Goal: Task Accomplishment & Management: Use online tool/utility

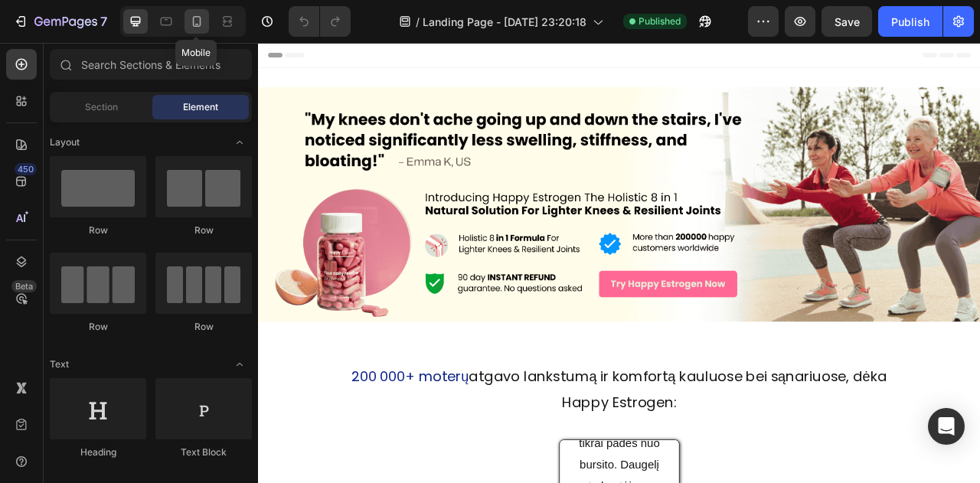
click at [191, 25] on icon at bounding box center [196, 21] width 15 height 15
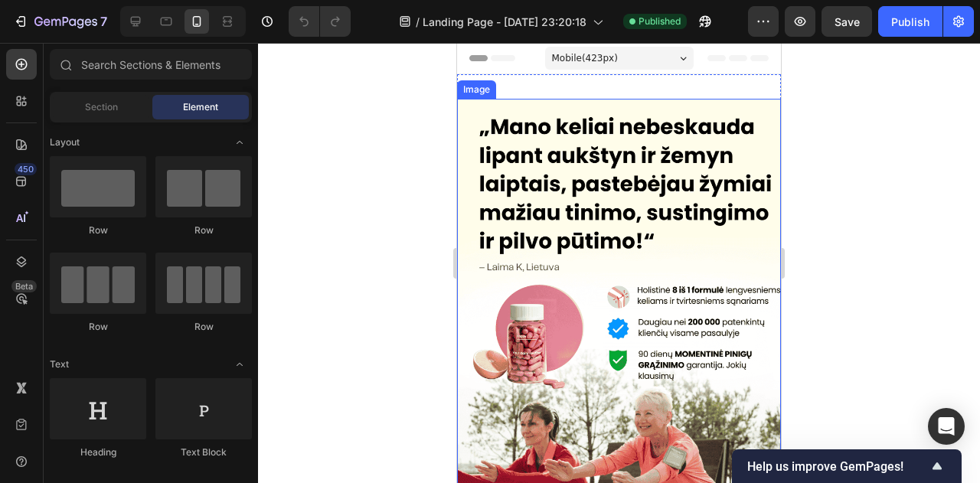
click at [597, 188] on img at bounding box center [619, 316] width 324 height 434
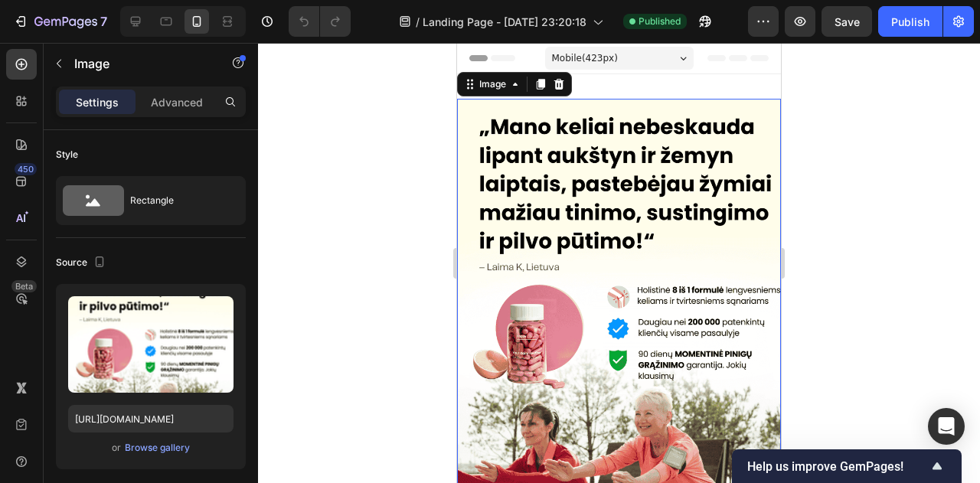
click at [394, 140] on div at bounding box center [619, 263] width 722 height 440
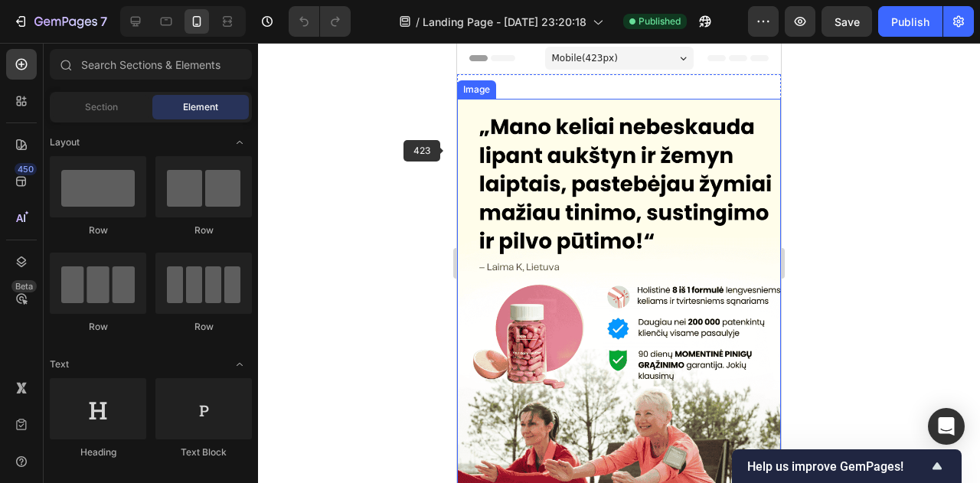
click at [486, 144] on img at bounding box center [619, 316] width 324 height 434
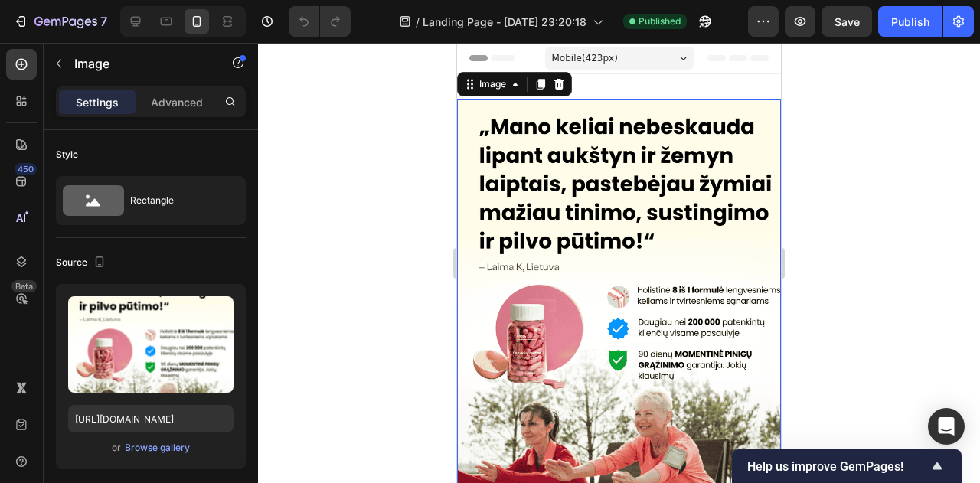
click at [416, 137] on div at bounding box center [619, 263] width 722 height 440
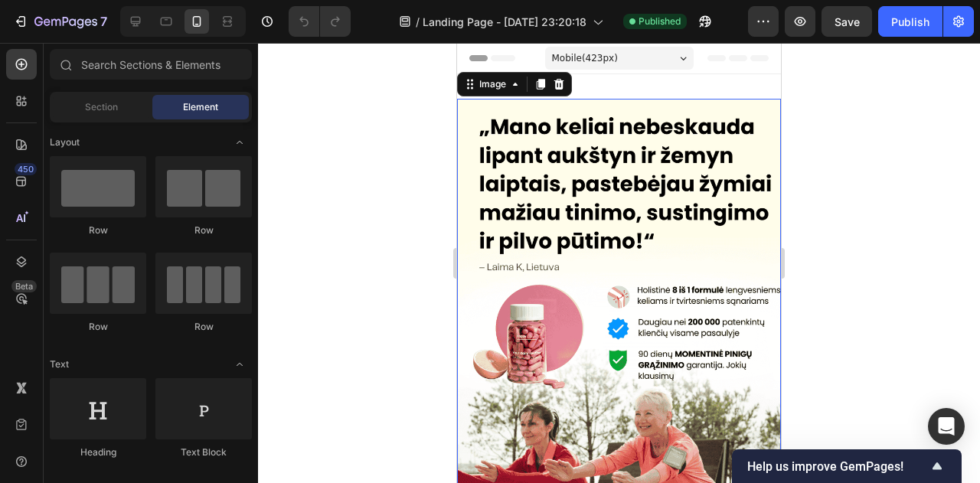
click at [504, 146] on img at bounding box center [619, 316] width 324 height 434
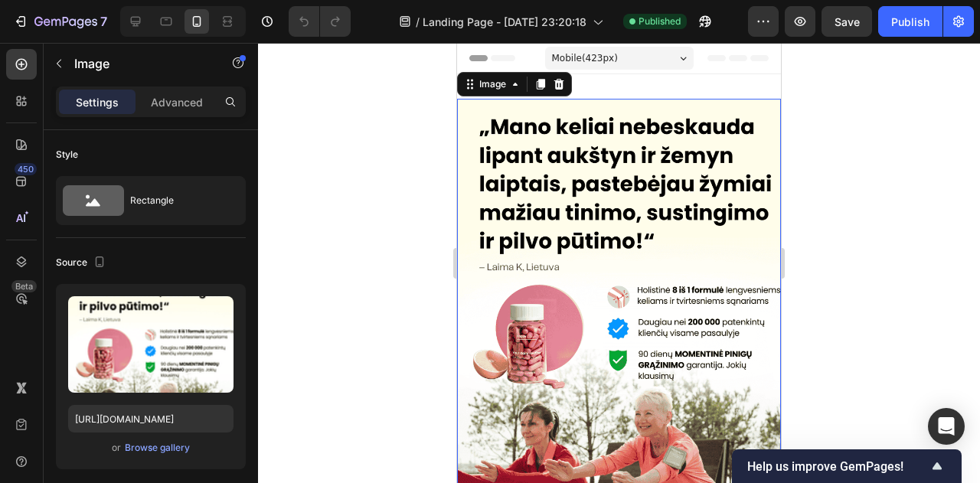
click at [435, 139] on div at bounding box center [619, 263] width 722 height 440
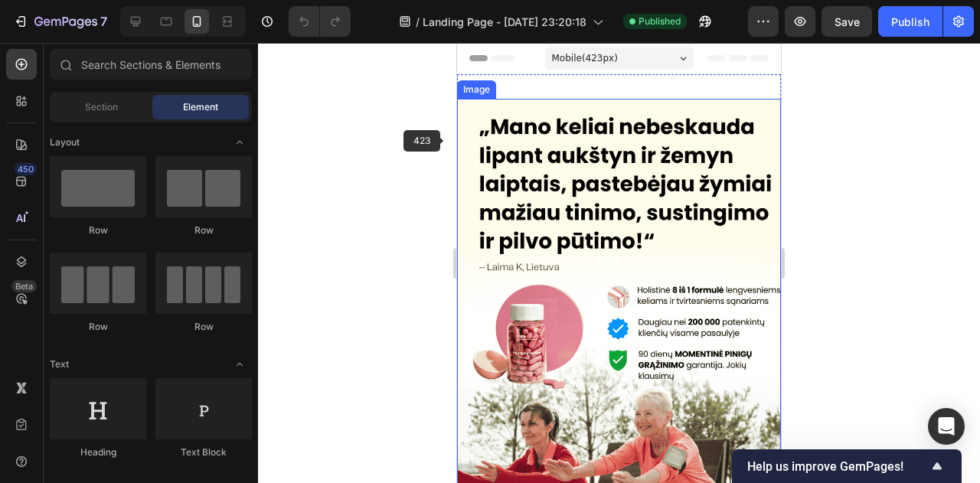
click at [489, 143] on img at bounding box center [619, 316] width 324 height 434
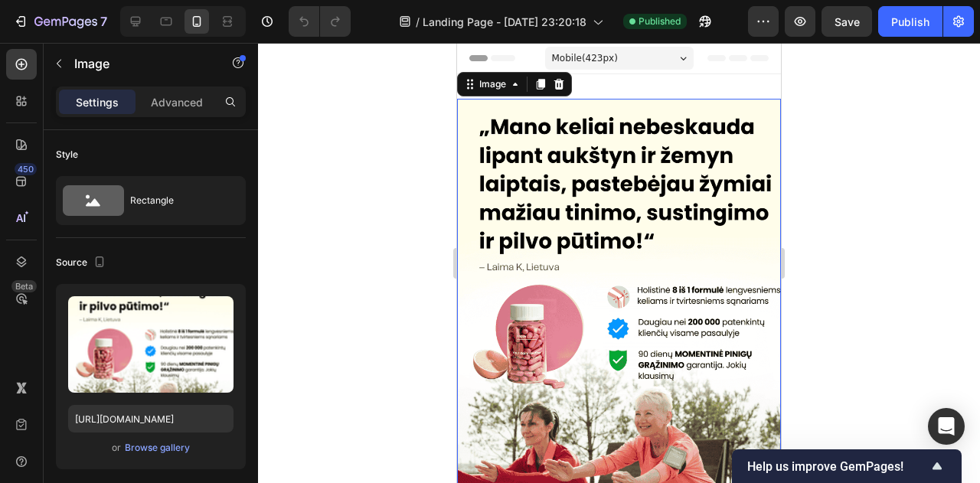
click at [434, 133] on div at bounding box center [619, 263] width 722 height 440
click at [483, 145] on img at bounding box center [619, 316] width 324 height 434
click at [447, 133] on div at bounding box center [619, 263] width 722 height 440
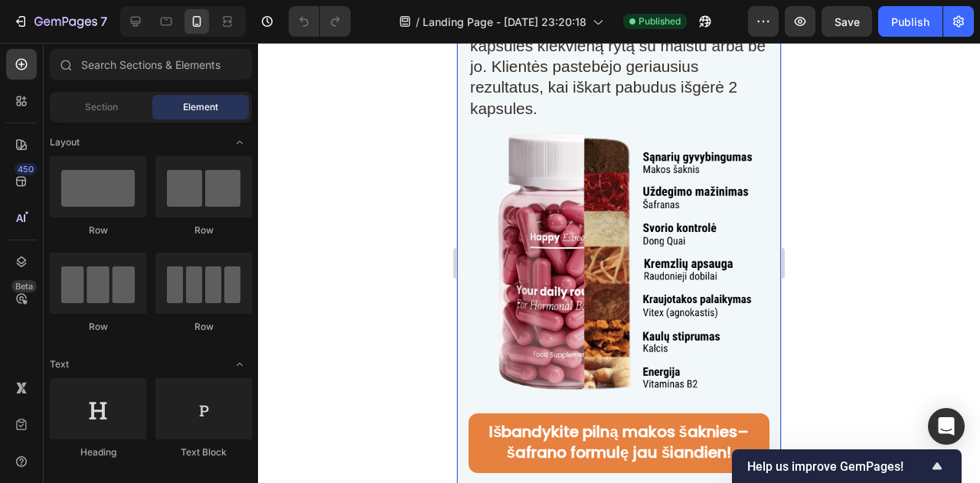
scroll to position [16657, 0]
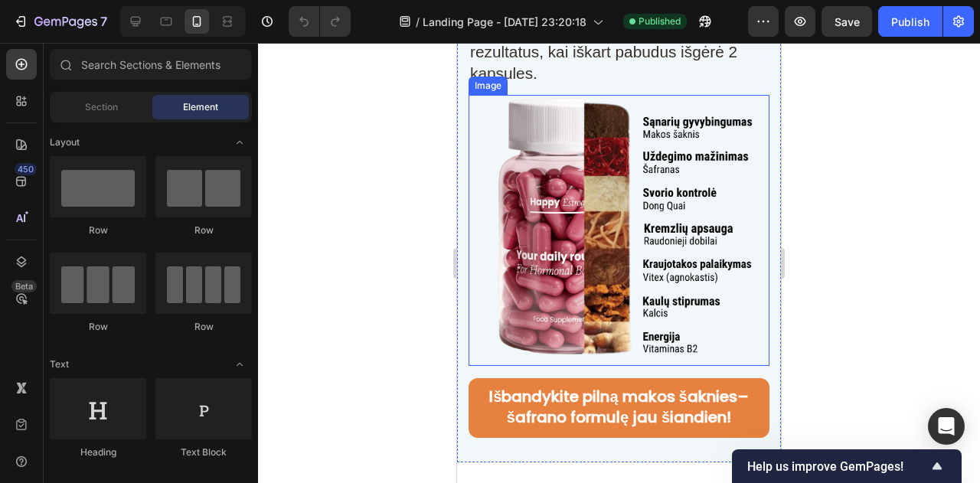
click at [594, 192] on img at bounding box center [619, 230] width 271 height 271
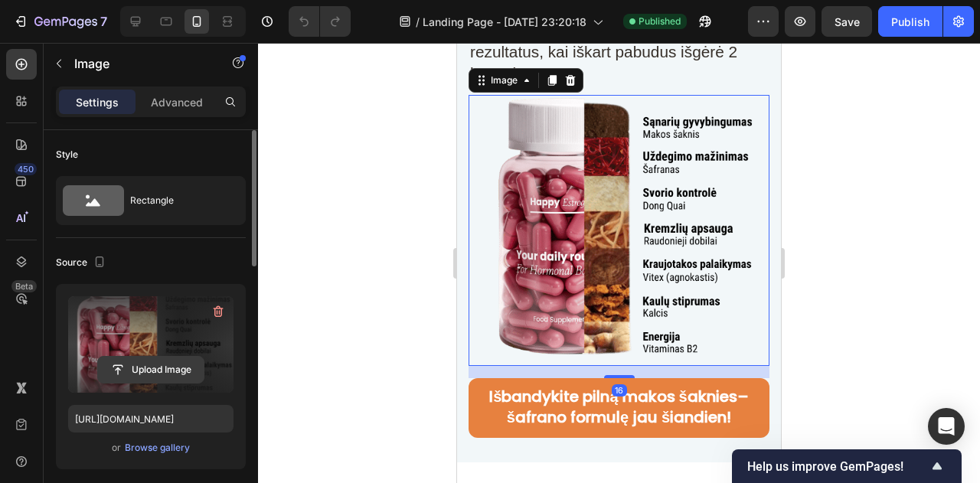
click at [163, 359] on input "file" at bounding box center [151, 370] width 106 height 26
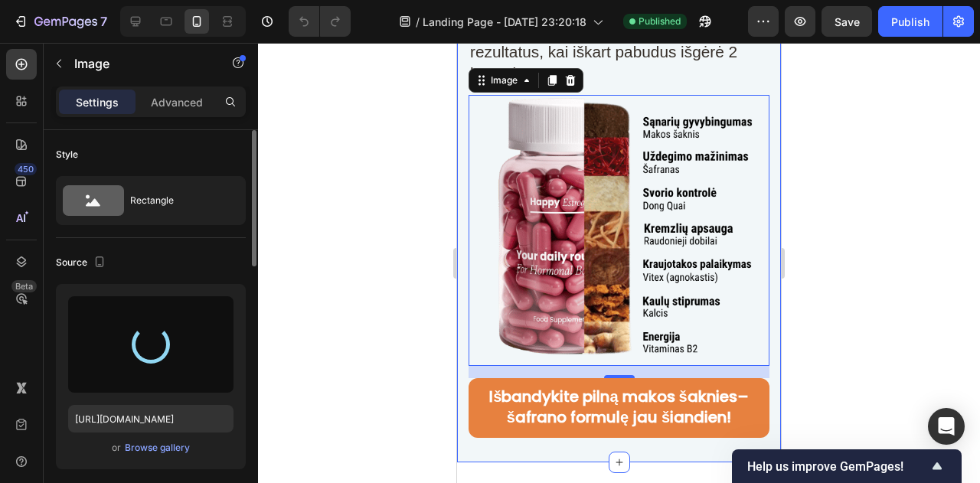
type input "[URL][DOMAIN_NAME]"
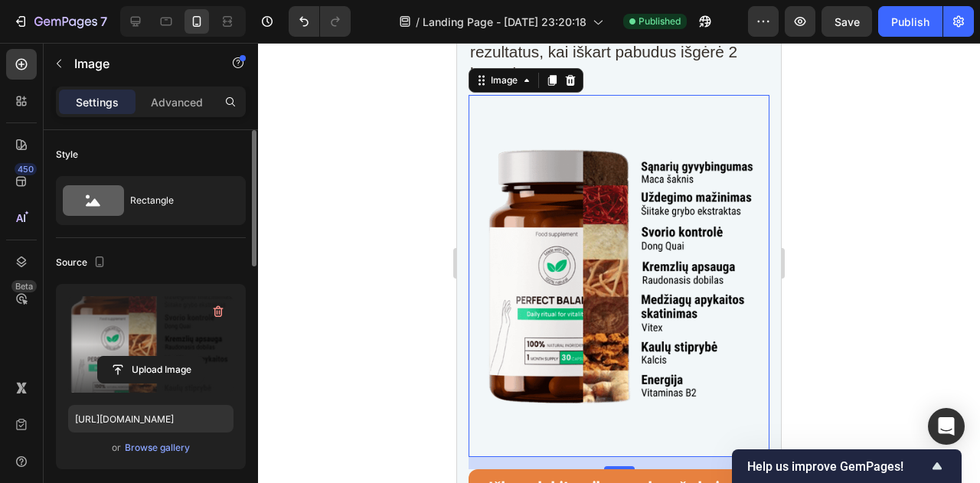
click at [708, 221] on img at bounding box center [619, 276] width 271 height 363
click at [849, 116] on div at bounding box center [619, 263] width 722 height 440
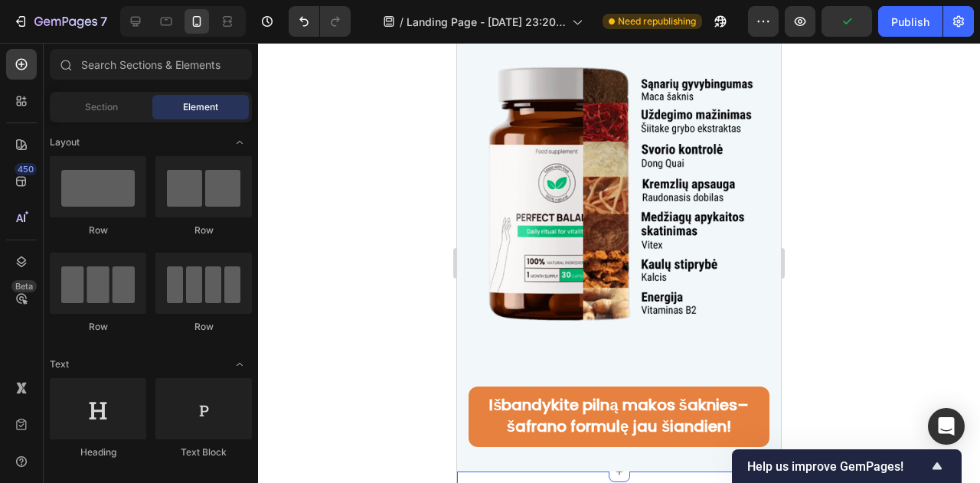
scroll to position [16733, 0]
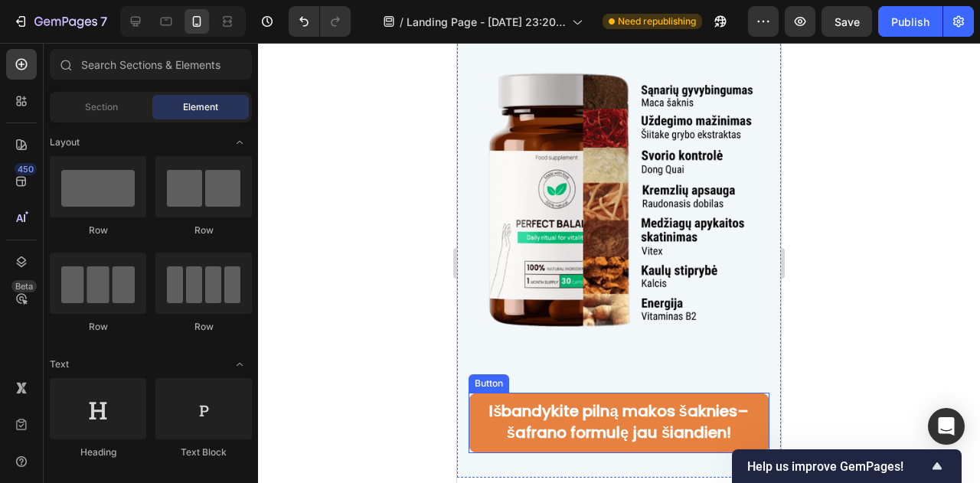
click at [721, 393] on link "Išbandykite pilną makos šaknies–šafrano formulę jau šiandien!" at bounding box center [619, 423] width 301 height 60
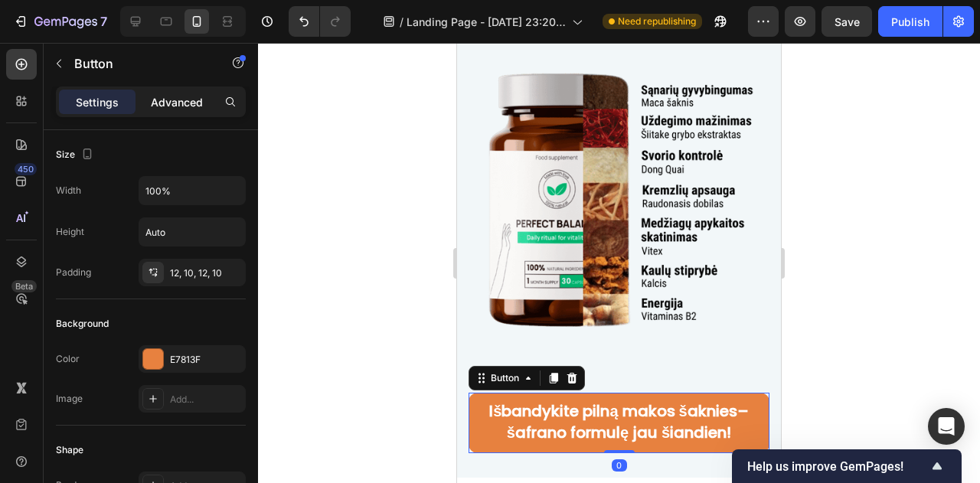
click at [178, 103] on p "Advanced" at bounding box center [177, 102] width 52 height 16
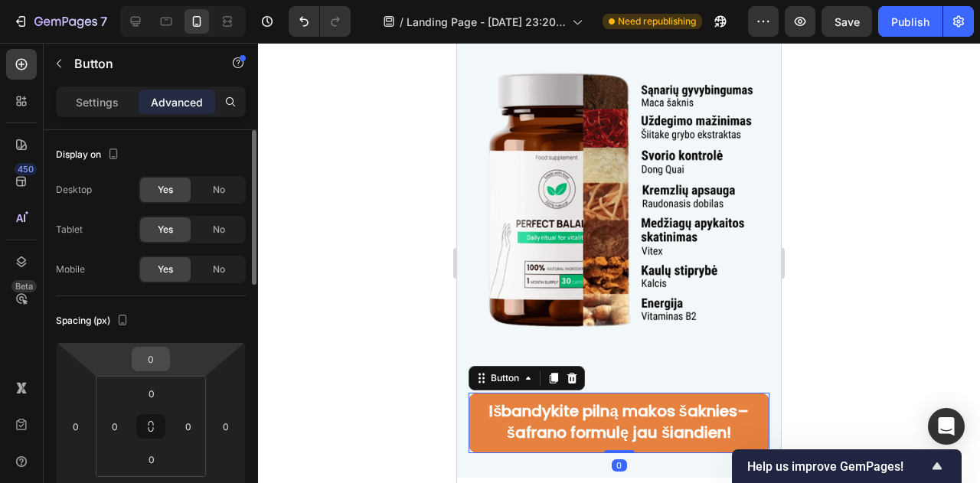
scroll to position [77, 0]
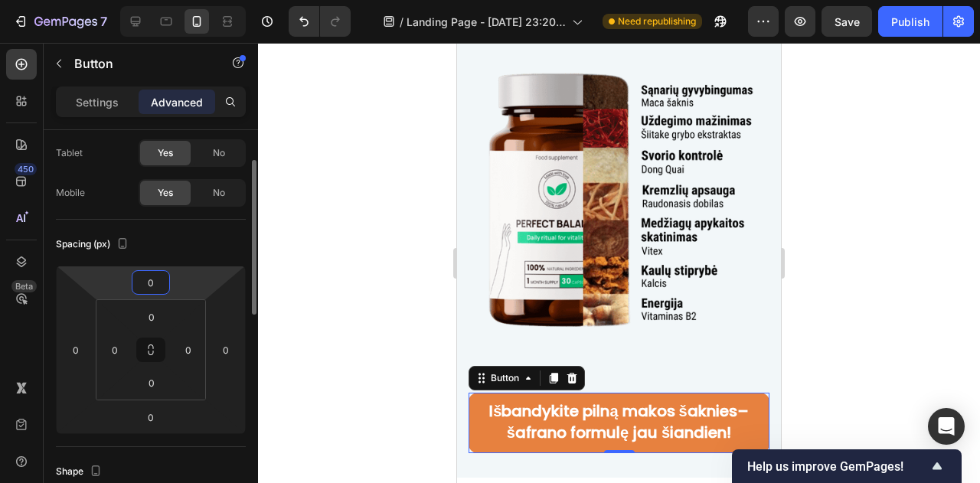
click at [159, 274] on input "0" at bounding box center [151, 282] width 31 height 23
type input "-30"
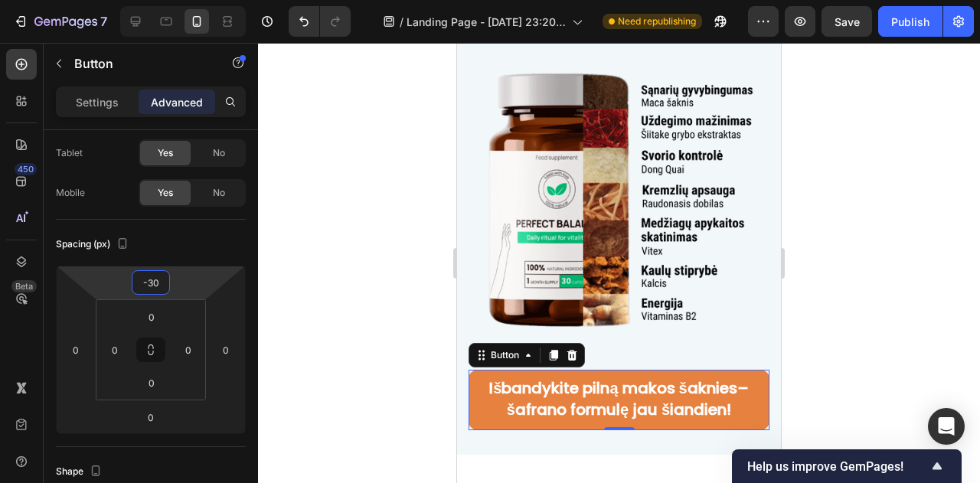
click at [885, 191] on div at bounding box center [619, 263] width 722 height 440
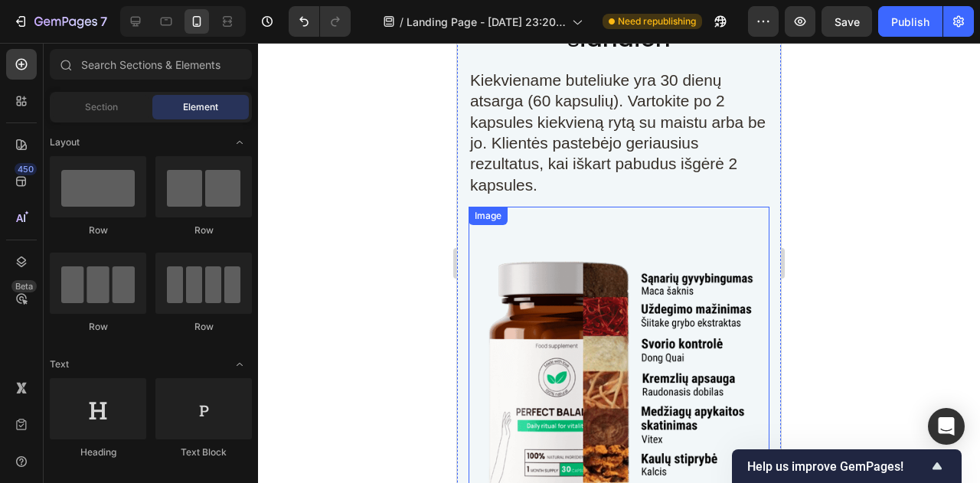
scroll to position [16503, 0]
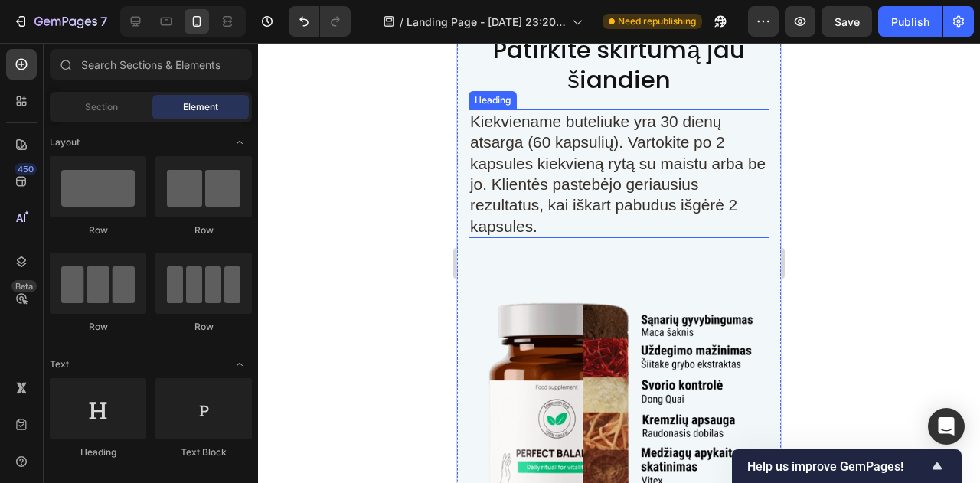
click at [657, 198] on span "Kiekviename buteliuke yra 30 dienų atsarga (60 kapsulių). Vartokite po 2 kapsul…" at bounding box center [618, 174] width 296 height 122
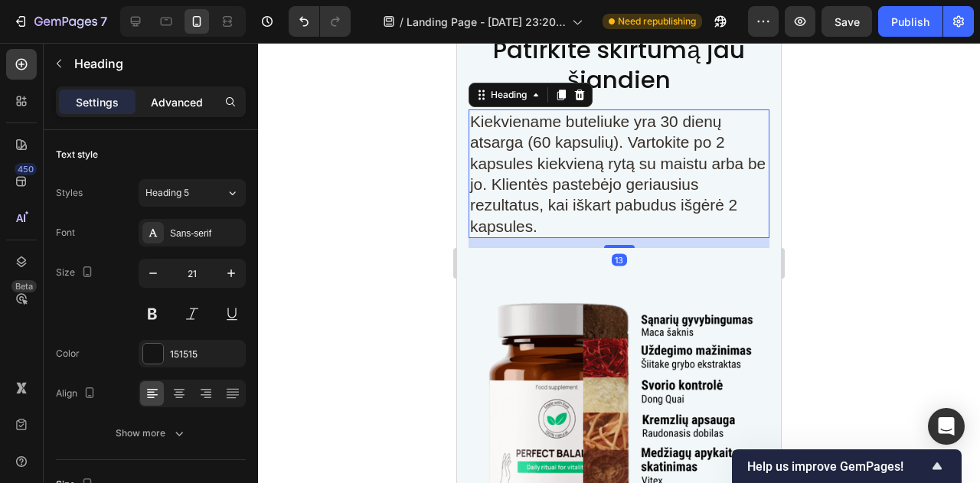
click at [181, 97] on p "Advanced" at bounding box center [177, 102] width 52 height 16
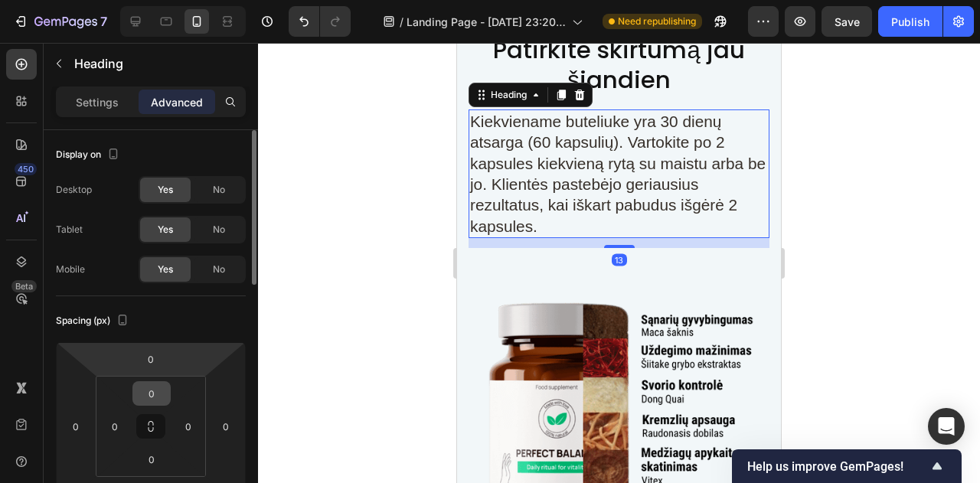
scroll to position [77, 0]
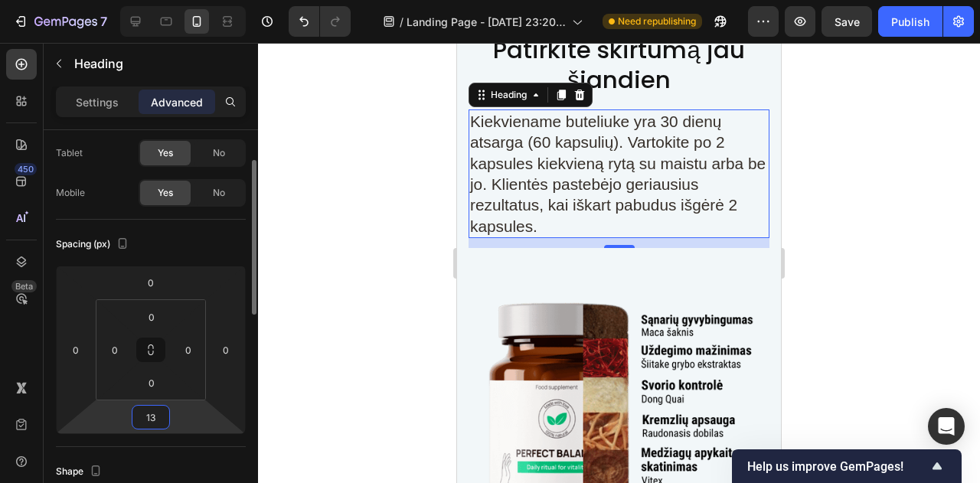
click at [146, 411] on input "13" at bounding box center [151, 417] width 31 height 23
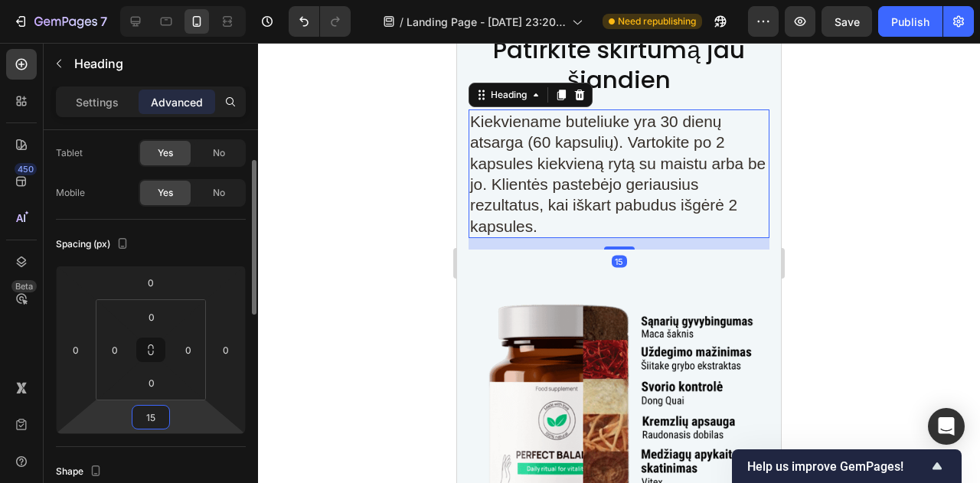
type input "1"
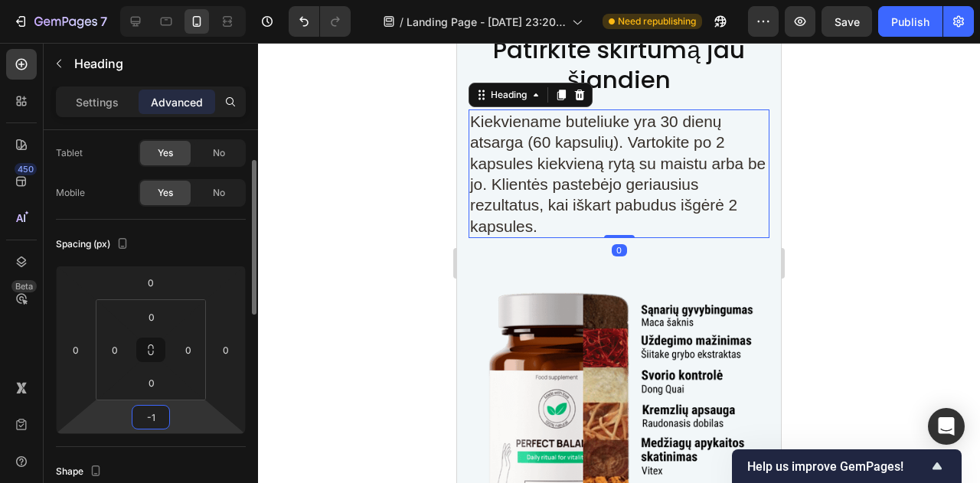
type input "-15"
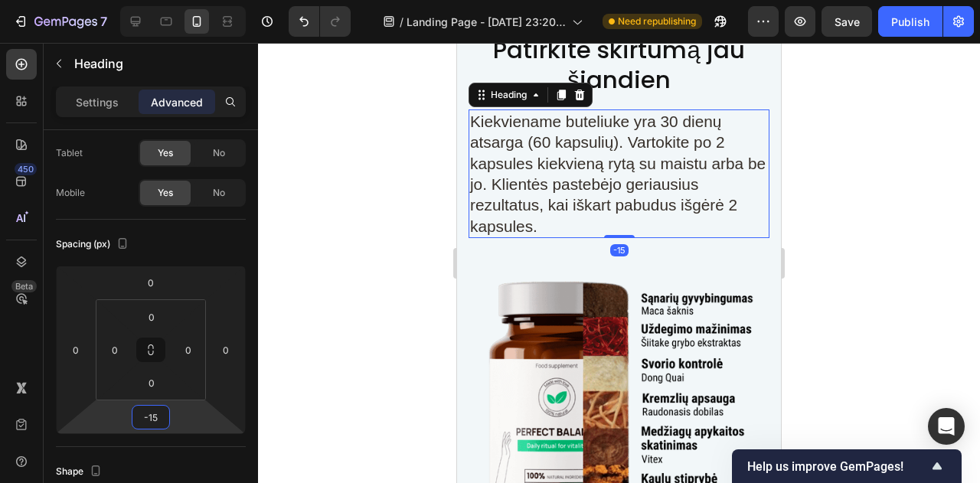
click at [884, 202] on div at bounding box center [619, 263] width 722 height 440
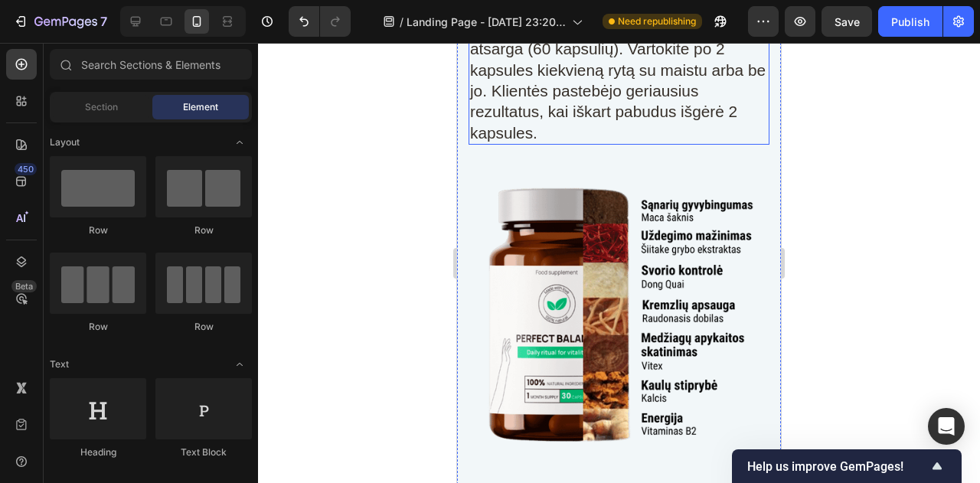
scroll to position [16628, 0]
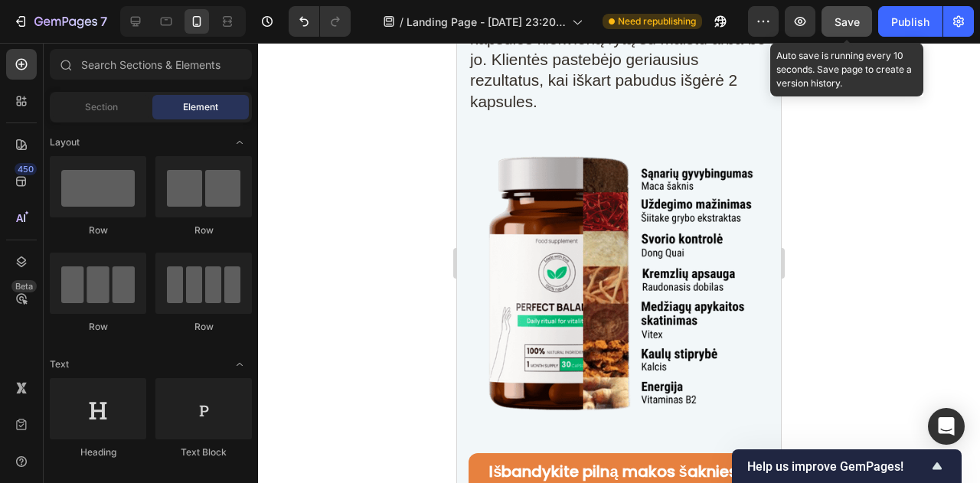
click at [833, 21] on button "Save" at bounding box center [847, 21] width 51 height 31
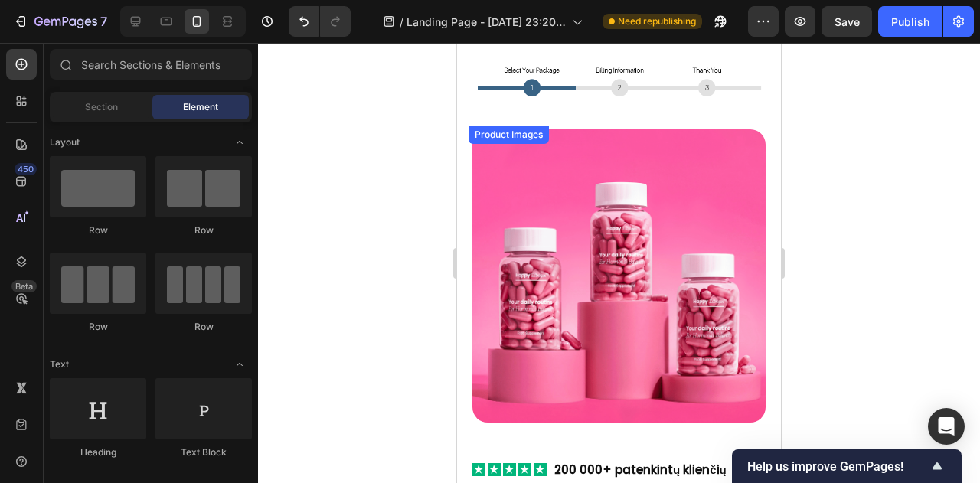
scroll to position [15577, 0]
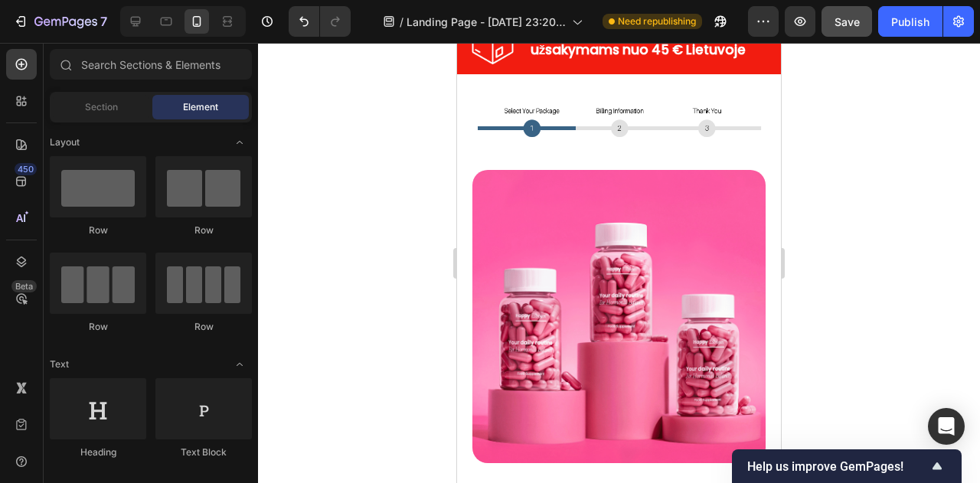
click at [844, 30] on button "Save" at bounding box center [847, 21] width 51 height 31
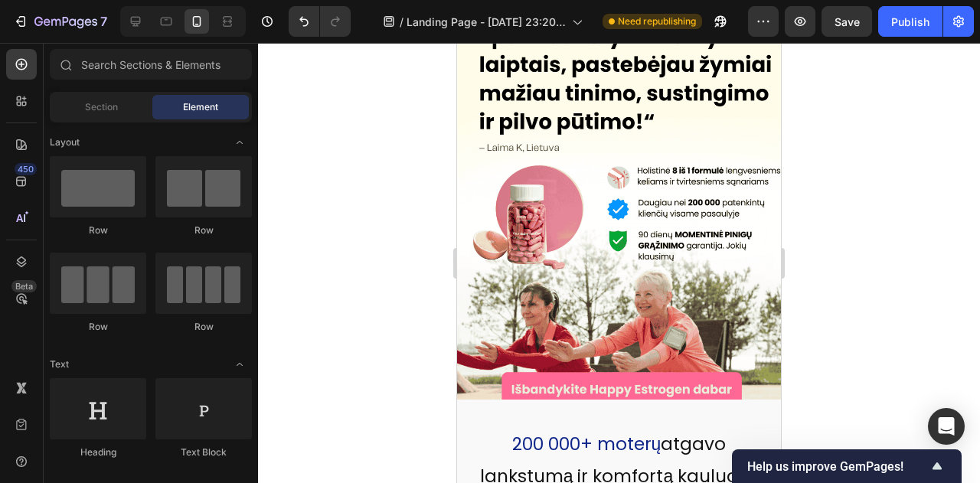
scroll to position [153, 0]
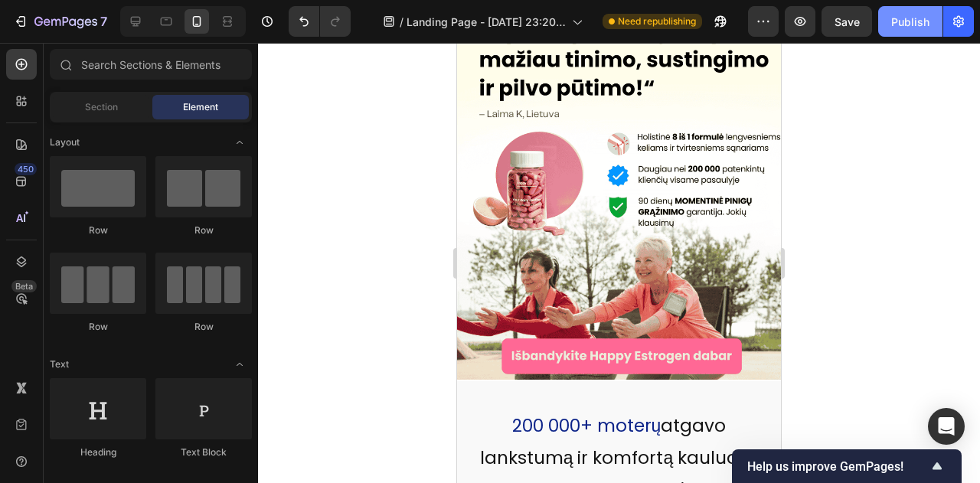
click at [885, 27] on button "Publish" at bounding box center [911, 21] width 64 height 31
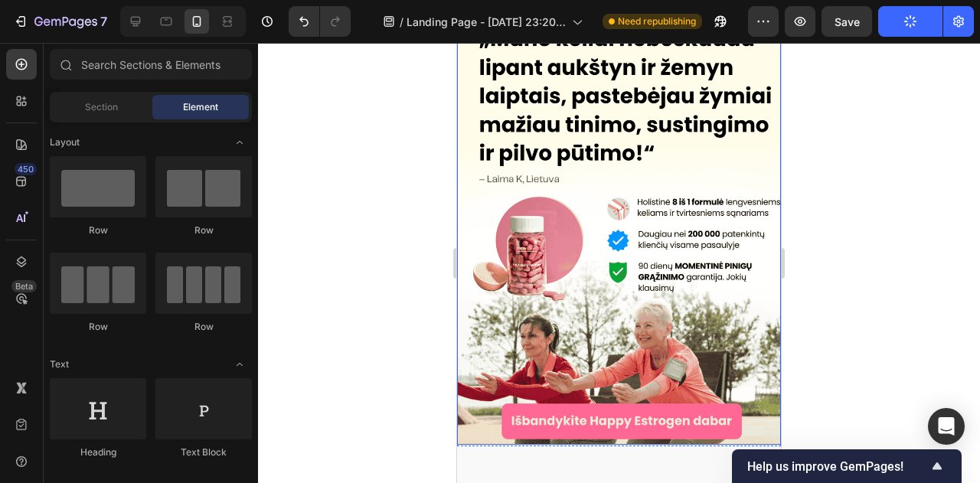
scroll to position [0, 0]
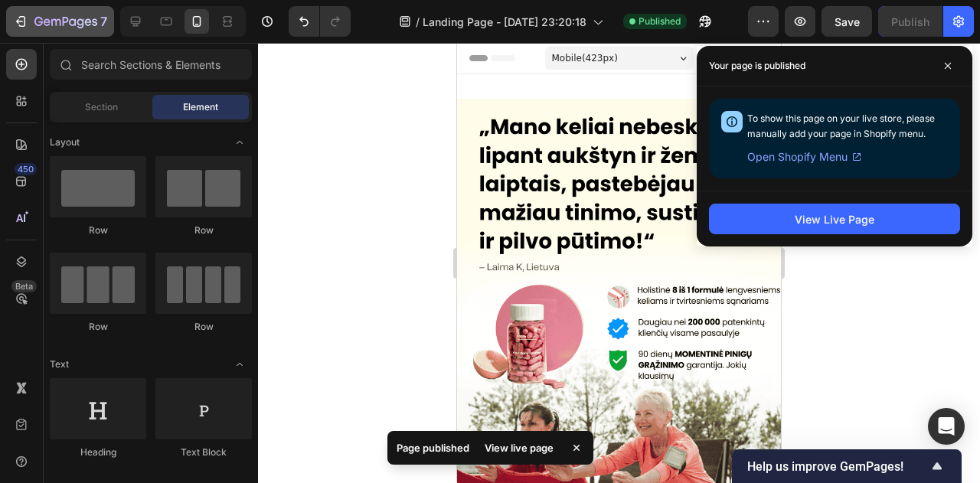
click at [66, 31] on button "7" at bounding box center [60, 21] width 108 height 31
